Goal: Use online tool/utility: Utilize a website feature to perform a specific function

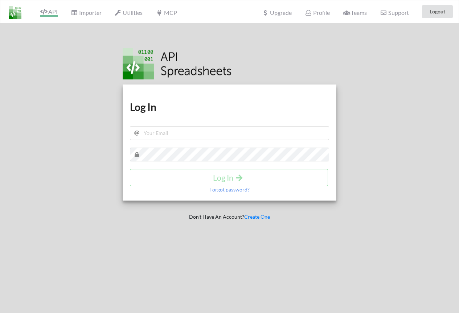
click at [54, 13] on span "API" at bounding box center [48, 12] width 17 height 9
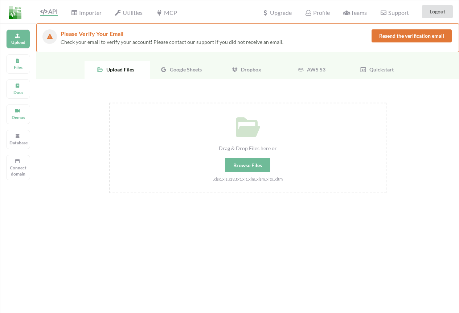
click at [177, 62] on div "Google Sheets" at bounding box center [182, 70] width 65 height 18
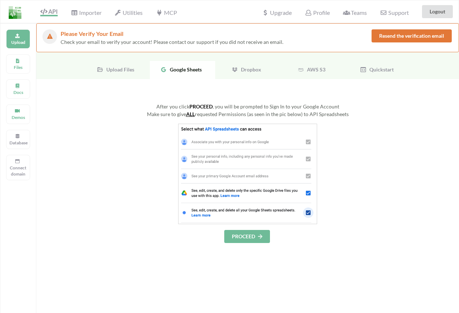
drag, startPoint x: 177, startPoint y: 68, endPoint x: 177, endPoint y: 78, distance: 9.8
click at [177, 69] on span "Google Sheets" at bounding box center [184, 69] width 35 height 6
click at [242, 242] on button "PROCEED" at bounding box center [247, 236] width 46 height 13
click at [19, 68] on p "Files" at bounding box center [17, 67] width 17 height 6
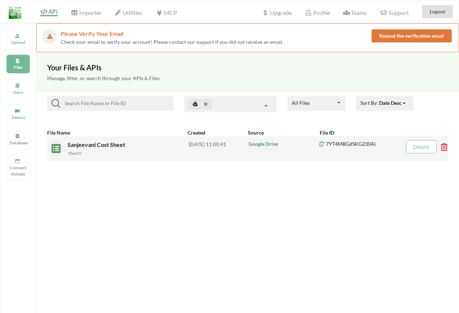
click at [279, 152] on div "Google Drive" at bounding box center [283, 148] width 71 height 16
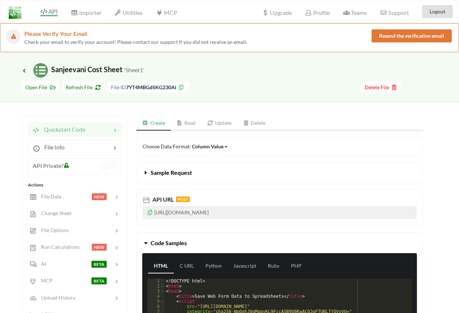
click at [195, 129] on link "Read" at bounding box center [186, 123] width 31 height 15
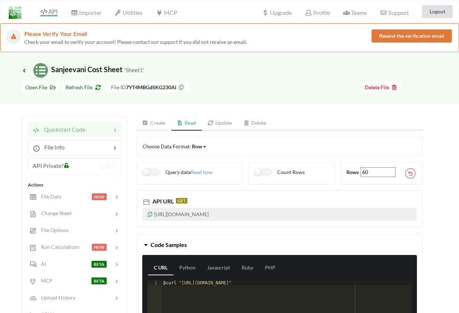
click at [158, 123] on link "Create" at bounding box center [153, 123] width 35 height 15
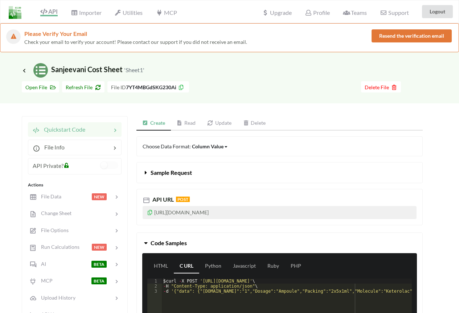
click at [187, 119] on link "Read" at bounding box center [186, 123] width 31 height 15
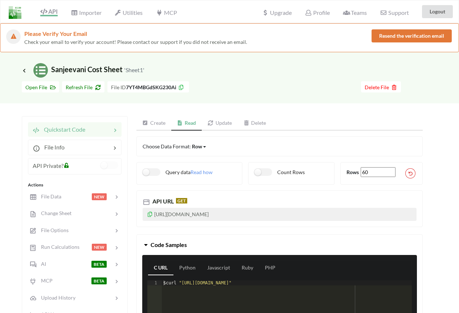
click at [148, 216] on icon at bounding box center [150, 213] width 6 height 5
click at [148, 218] on p "[URL][DOMAIN_NAME]" at bounding box center [280, 214] width 274 height 13
click at [150, 214] on icon at bounding box center [150, 213] width 6 height 5
